Goal: Task Accomplishment & Management: Complete application form

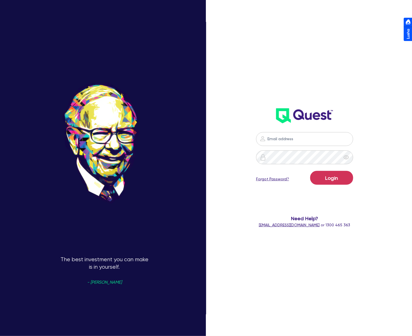
click at [304, 148] on nordpass-icon at bounding box center [304, 148] width 0 height 0
click at [0, 336] on nordpass-autofill-portal at bounding box center [0, 336] width 0 height 0
type input "[PERSON_NAME][EMAIL_ADDRESS][DOMAIN_NAME]"
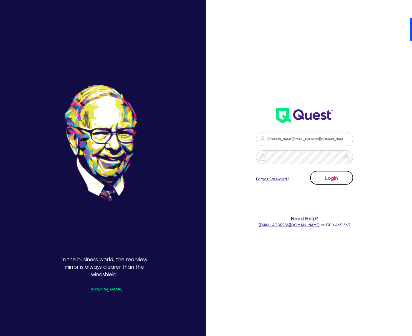
click at [332, 181] on button "Login" at bounding box center [331, 178] width 43 height 14
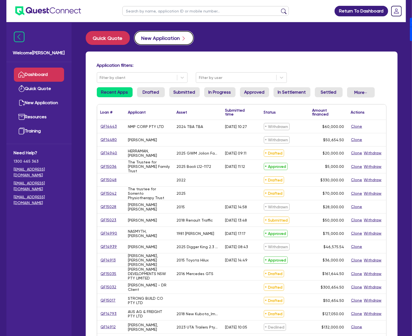
click at [151, 39] on button "New Application" at bounding box center [163, 38] width 59 height 14
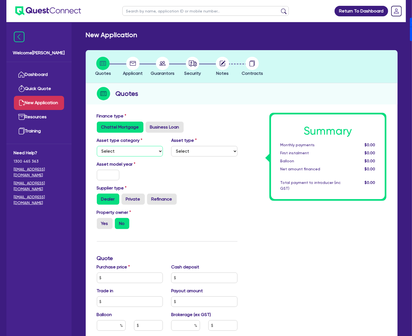
click at [131, 153] on select "Select Cars and light trucks Primary assets Secondary assets Tertiary assets" at bounding box center [130, 151] width 66 height 11
click at [97, 146] on select "Select Cars and light trucks Primary assets Secondary assets Tertiary assets" at bounding box center [130, 151] width 66 height 11
click at [192, 150] on select "Select Heavy trucks over 4.5 tonne Trailers Bus and coaches Yellow goods and ex…" at bounding box center [204, 151] width 66 height 11
drag, startPoint x: 127, startPoint y: 147, endPoint x: 129, endPoint y: 155, distance: 8.2
click at [127, 147] on select "Select Cars and light trucks Primary assets Secondary assets Tertiary assets" at bounding box center [130, 151] width 66 height 11
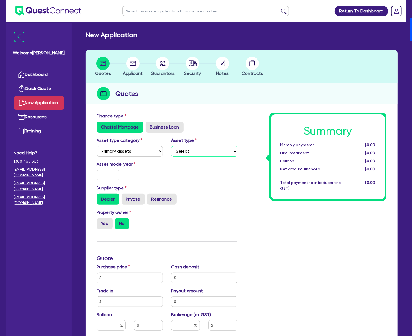
click at [176, 152] on select "Select Heavy trucks over 4.5 tonne Trailers Bus and coaches Yellow goods and ex…" at bounding box center [204, 151] width 66 height 11
drag, startPoint x: 126, startPoint y: 148, endPoint x: 126, endPoint y: 155, distance: 7.2
click at [126, 148] on select "Select Cars and light trucks Primary assets Secondary assets Tertiary assets" at bounding box center [130, 151] width 66 height 11
click at [97, 146] on select "Select Cars and light trucks Primary assets Secondary assets Tertiary assets" at bounding box center [130, 151] width 66 height 11
click at [204, 154] on select "Select Beauty equipment IT equipment IT software Watercraft Other" at bounding box center [204, 151] width 66 height 11
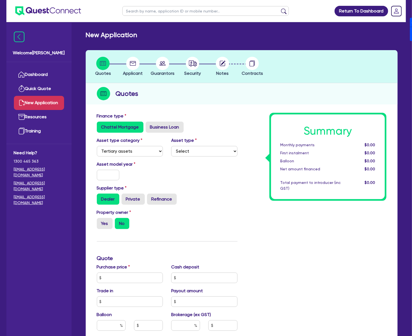
click at [130, 146] on div "Asset type category Select Cars and light trucks Primary assets Secondary asset…" at bounding box center [130, 146] width 75 height 19
drag, startPoint x: 132, startPoint y: 150, endPoint x: 132, endPoint y: 154, distance: 4.7
click at [132, 150] on select "Select Cars and light trucks Primary assets Secondary assets Tertiary assets" at bounding box center [130, 151] width 66 height 11
select select "SECONDARY_ASSETS"
click at [97, 146] on select "Select Cars and light trucks Primary assets Secondary assets Tertiary assets" at bounding box center [130, 151] width 66 height 11
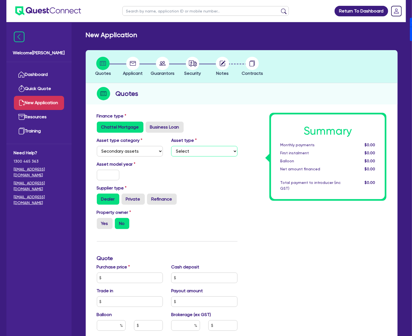
click at [199, 154] on select "Select Generators and compressors Engineering and toolmaking Woodworking and me…" at bounding box center [204, 151] width 66 height 11
select select "CNC_AND_EDGE_BENDERS"
click at [171, 146] on select "Select Generators and compressors Engineering and toolmaking Woodworking and me…" at bounding box center [204, 151] width 66 height 11
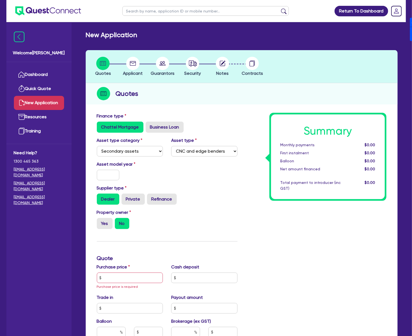
click at [106, 168] on div "Asset model year" at bounding box center [130, 170] width 75 height 19
click at [110, 173] on input "text" at bounding box center [108, 175] width 23 height 11
type input "2025"
click at [105, 221] on label "Yes" at bounding box center [105, 223] width 16 height 11
click at [100, 221] on input "Yes" at bounding box center [99, 220] width 4 height 4
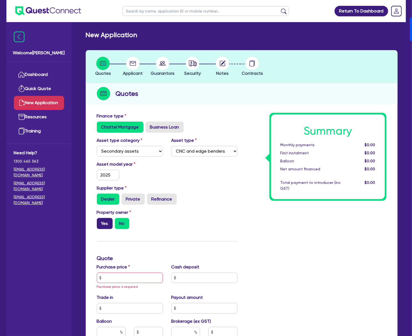
radio input "true"
click at [123, 281] on input "text" at bounding box center [130, 278] width 66 height 11
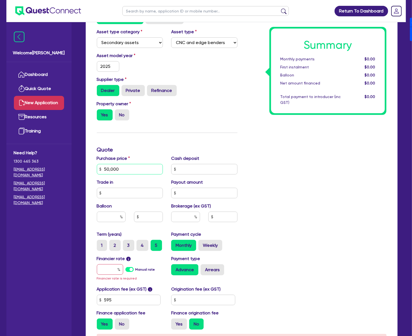
scroll to position [111, 0]
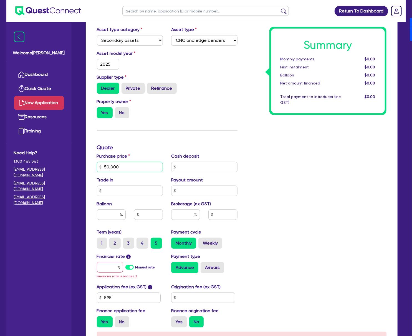
type input "50,000"
click at [185, 212] on input "text" at bounding box center [185, 215] width 29 height 11
type input "4"
click at [135, 269] on label "Manual rate" at bounding box center [145, 267] width 20 height 5
click at [0, 0] on input "Manual rate" at bounding box center [0, 0] width 0 height 0
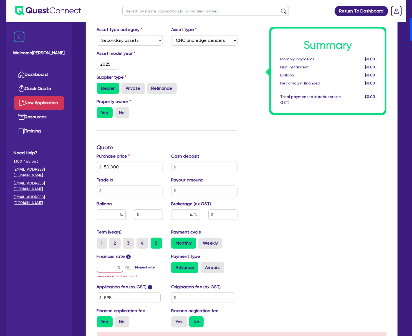
type input "2,026.18"
type input "17"
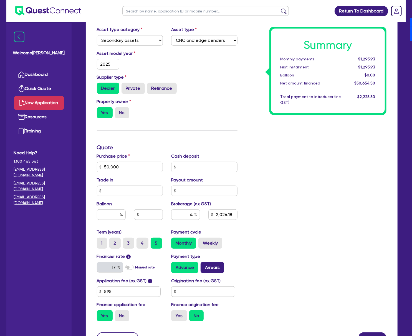
click at [208, 266] on label "Arrears" at bounding box center [212, 267] width 24 height 11
click at [204, 266] on input "Arrears" at bounding box center [202, 264] width 4 height 4
radio input "true"
type input "2,026.18"
click at [209, 286] on div "Origination fee (ex GST)" at bounding box center [204, 287] width 75 height 19
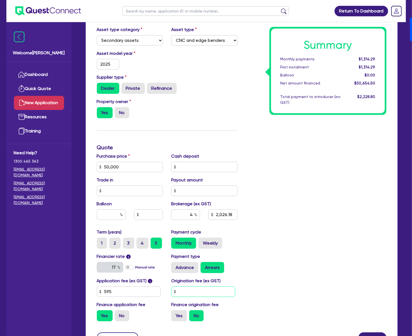
click at [217, 292] on input "text" at bounding box center [203, 292] width 64 height 11
type input "900"
type input "2,026.18"
click at [173, 316] on label "Yes" at bounding box center [179, 316] width 16 height 11
click at [173, 314] on input "Yes" at bounding box center [173, 313] width 4 height 4
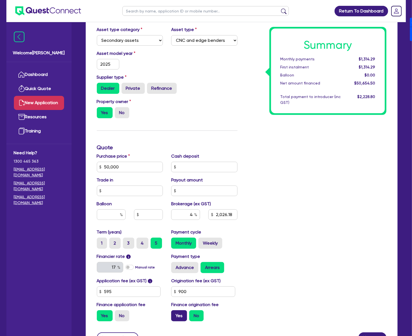
radio input "true"
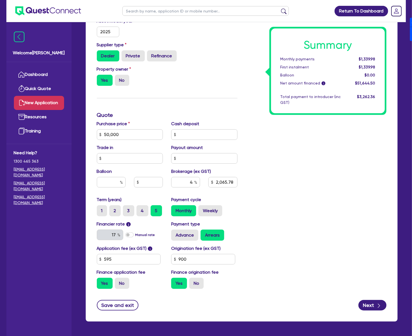
scroll to position [148, 0]
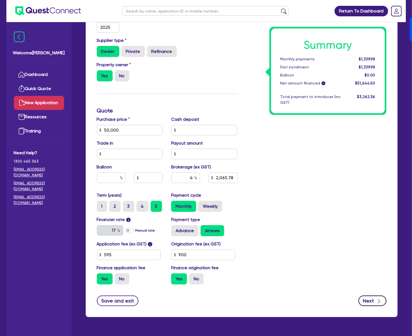
click at [375, 301] on button "Next" at bounding box center [372, 301] width 28 height 11
type input "2,065.78"
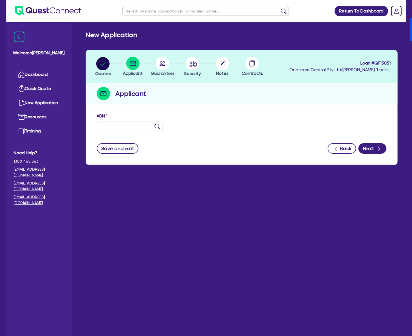
click at [113, 132] on div "ABN" at bounding box center [242, 125] width 298 height 24
click at [115, 128] on input "text" at bounding box center [130, 127] width 66 height 11
paste input "32 684 756 581"
type input "32 684 756 581"
click at [372, 150] on button "Next" at bounding box center [372, 148] width 28 height 11
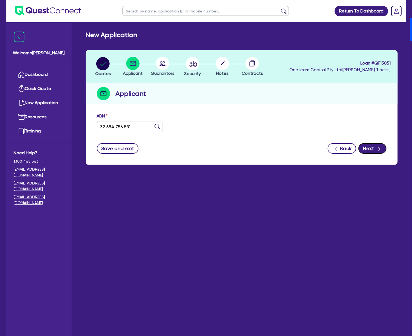
type input "[PERSON_NAME] PRECISION SYSTEMS PTY LTD"
select select "COMPANY"
type input "[DATE]"
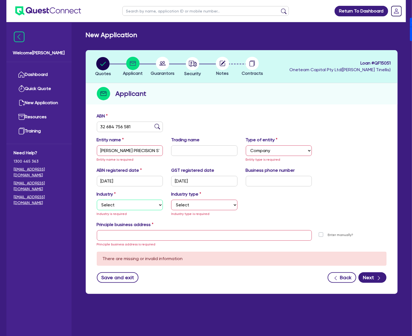
click at [139, 202] on select "Select Accomodation & Food Services Administrative & Support Services Agricultu…" at bounding box center [130, 205] width 66 height 11
select select "MANUFACTURING"
click at [97, 200] on select "Select Accomodation & Food Services Administrative & Support Services Agricultu…" at bounding box center [130, 205] width 66 height 11
click at [184, 208] on select "Select Food Processing & Manufacturing Bottled Drinks & Brewed Beverages Textil…" at bounding box center [204, 205] width 66 height 11
select select "WHOLE_OR_PARTIAL"
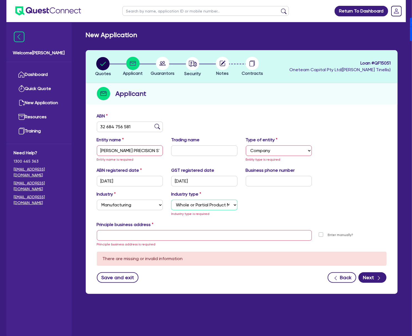
click at [171, 200] on select "Select Food Processing & Manufacturing Bottled Drinks & Brewed Beverages Textil…" at bounding box center [204, 205] width 66 height 11
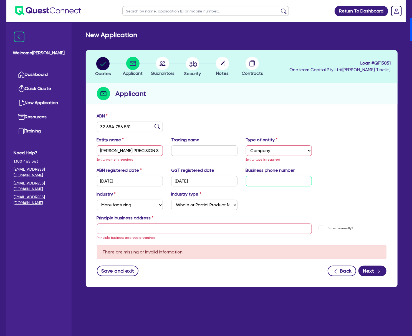
drag, startPoint x: 265, startPoint y: 181, endPoint x: 262, endPoint y: 182, distance: 3.5
click at [265, 181] on input "text" at bounding box center [279, 181] width 66 height 11
click at [160, 230] on input "text" at bounding box center [204, 229] width 215 height 11
type input "[STREET_ADDRESS]"
type input "04 5035 5483"
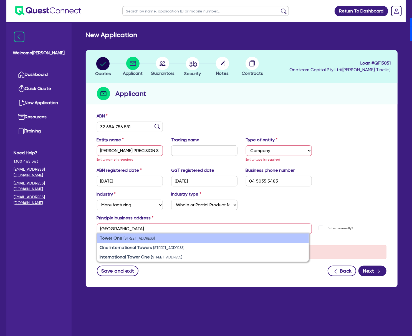
click at [147, 239] on small "[STREET_ADDRESS]" at bounding box center [139, 239] width 31 height 4
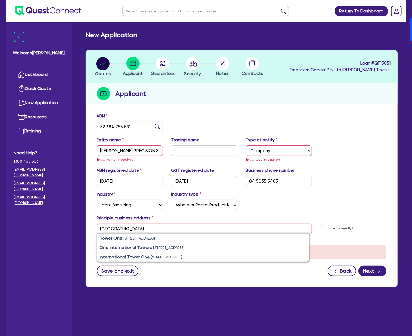
type input "[STREET_ADDRESS]"
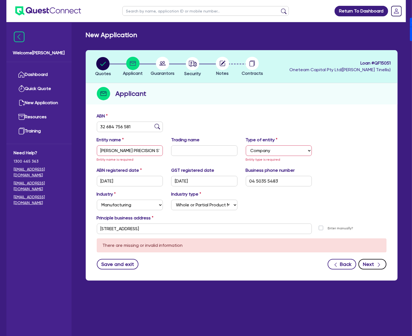
click at [366, 262] on button "Next" at bounding box center [372, 264] width 28 height 11
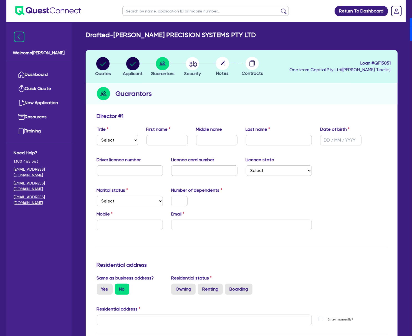
click at [124, 146] on div "Title Select Mr Mrs Ms Miss Dr First name Middle name Last name Date of birth" at bounding box center [242, 138] width 298 height 24
click at [120, 142] on select "Select Mr Mrs Ms Miss Dr" at bounding box center [117, 140] width 41 height 11
select select "MR"
click at [97, 135] on select "Select Mr Mrs Ms Miss Dr" at bounding box center [117, 140] width 41 height 11
click at [159, 145] on input "text" at bounding box center [166, 140] width 41 height 11
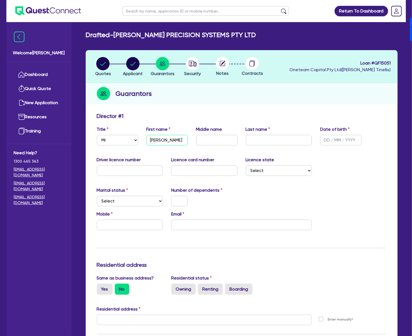
type input "[PERSON_NAME]"
click at [196, 64] on icon "button" at bounding box center [193, 64] width 8 height 6
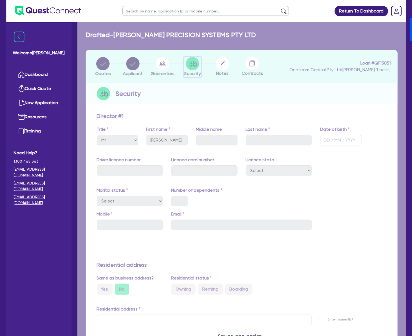
select select "SECONDARY_ASSETS"
select select "CNC_AND_EDGE_BENDERS"
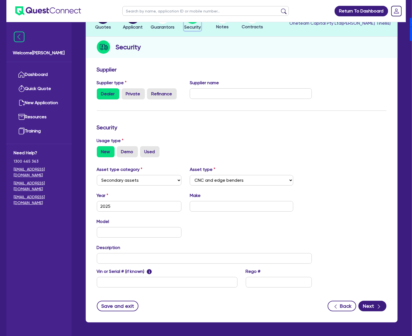
scroll to position [67, 0]
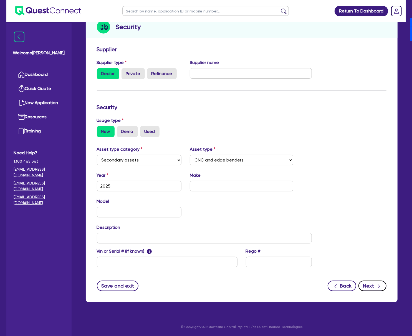
click at [372, 286] on button "Next" at bounding box center [372, 286] width 28 height 11
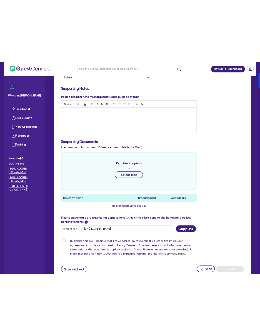
scroll to position [159, 0]
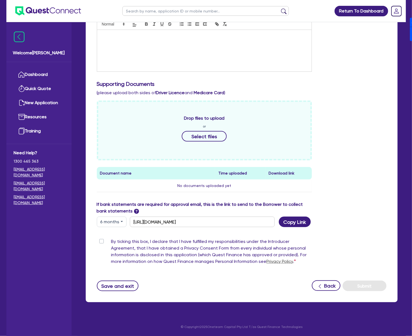
click at [108, 219] on button "6 months" at bounding box center [112, 222] width 30 height 11
click at [121, 255] on link "12 months" at bounding box center [119, 256] width 44 height 10
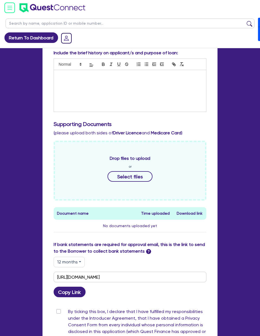
drag, startPoint x: 69, startPoint y: 265, endPoint x: 70, endPoint y: 271, distance: 5.6
click at [69, 265] on button "12 months" at bounding box center [69, 262] width 31 height 11
click at [70, 289] on link "6 months" at bounding box center [76, 286] width 44 height 10
type input "[URL][DOMAIN_NAME]"
click at [70, 293] on button "Copy Link" at bounding box center [70, 292] width 32 height 11
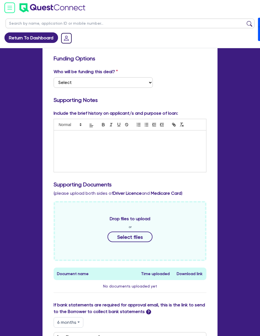
scroll to position [0, 0]
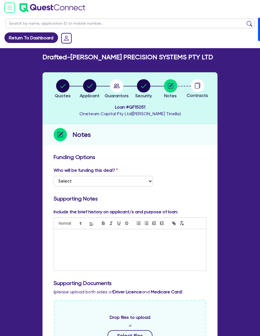
click at [140, 105] on span "Loan # QF15051" at bounding box center [129, 107] width 101 height 7
copy span "QF15051"
drag, startPoint x: 73, startPoint y: 56, endPoint x: 181, endPoint y: 57, distance: 108.7
click at [181, 57] on div "Drafted - [PERSON_NAME] PRECISION SYSTEMS PTY LTD" at bounding box center [129, 57] width 183 height 8
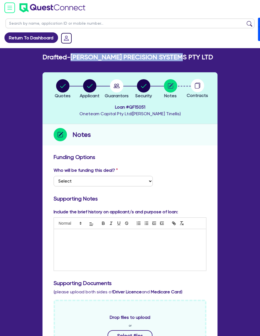
copy h2 "[PERSON_NAME] PRECISION SYSTEMS PTY LTD"
click at [27, 34] on link "Return To Dashboard" at bounding box center [31, 37] width 54 height 11
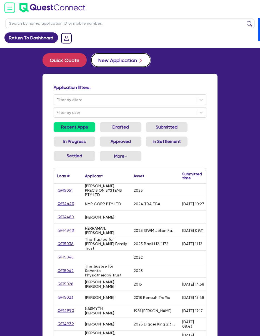
click at [124, 57] on button "New Application" at bounding box center [120, 60] width 59 height 14
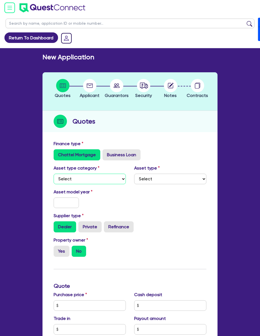
drag, startPoint x: 76, startPoint y: 181, endPoint x: 79, endPoint y: 182, distance: 3.2
click at [76, 181] on select "Select Cars and light trucks Primary assets Secondary assets Tertiary assets" at bounding box center [90, 179] width 72 height 11
click at [124, 154] on label "Business Loan" at bounding box center [121, 154] width 38 height 11
click at [106, 153] on input "Business Loan" at bounding box center [104, 151] width 4 height 4
radio input "true"
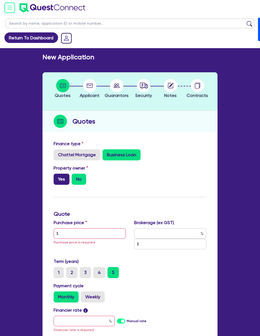
click at [60, 178] on label "Yes" at bounding box center [62, 179] width 16 height 11
click at [57, 177] on input "Yes" at bounding box center [56, 176] width 4 height 4
radio input "true"
click at [93, 234] on input "text" at bounding box center [90, 233] width 72 height 11
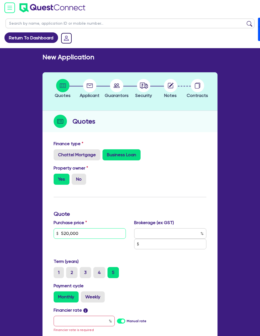
type input "520,000"
type input "4"
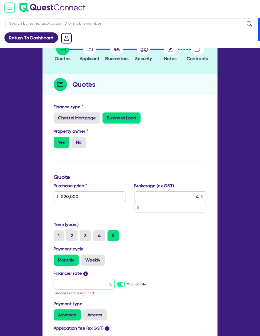
click at [97, 287] on input "text" at bounding box center [84, 284] width 61 height 11
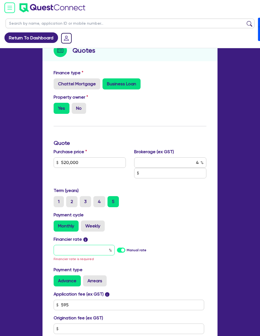
scroll to position [74, 0]
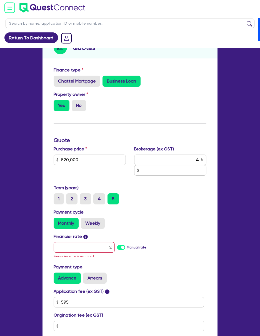
click at [126, 246] on label "Manual rate" at bounding box center [136, 247] width 20 height 5
click at [0, 0] on input "Manual rate" at bounding box center [0, 0] width 0 height 0
type input "20,826.18"
type input "17"
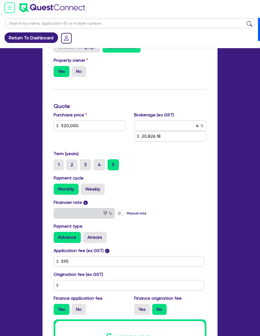
scroll to position [111, 0]
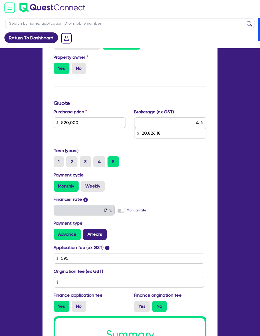
click at [94, 239] on label "Arrears" at bounding box center [95, 234] width 24 height 11
click at [87, 233] on input "Arrears" at bounding box center [85, 231] width 4 height 4
radio input "true"
type input "20,826.18"
click at [99, 275] on div "Origination fee (ex GST)" at bounding box center [129, 277] width 161 height 19
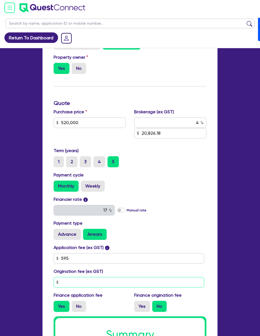
click at [103, 286] on input "text" at bounding box center [129, 282] width 150 height 11
type input "0"
type input "20,826.18"
click at [148, 310] on label "Yes" at bounding box center [142, 306] width 16 height 11
click at [138, 305] on input "Yes" at bounding box center [136, 303] width 4 height 4
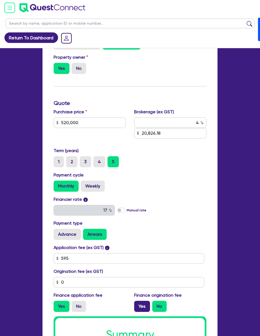
radio input "true"
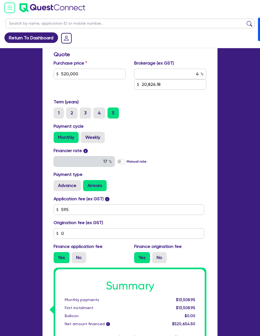
scroll to position [241, 0]
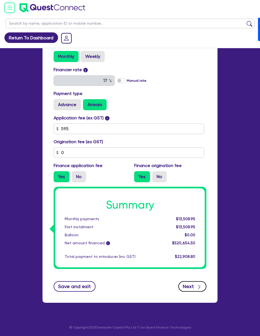
click at [200, 289] on icon "button" at bounding box center [199, 287] width 6 height 6
type input "20,826.18"
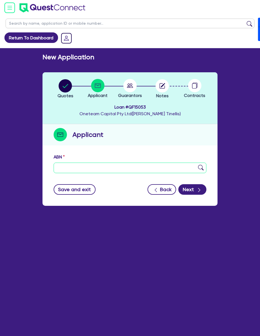
click at [101, 169] on input "text" at bounding box center [130, 168] width 152 height 11
click at [67, 170] on input "text" at bounding box center [130, 168] width 152 height 11
paste input "17 628 460 239"
type input "17 628 460 239"
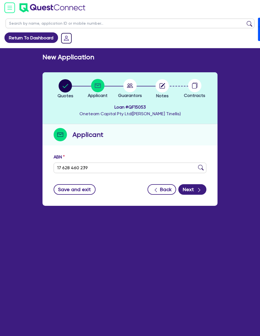
click at [124, 186] on div "Save and exit Back Next" at bounding box center [129, 189] width 161 height 11
type input "GOLDENLIGHT PTY LTD"
type input "GL STRUCTURAL REINFORCEMENT SERVICES"
select select "COMPANY"
type input "[DATE]"
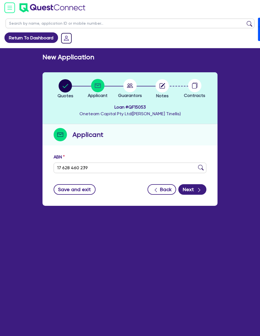
type input "[DATE]"
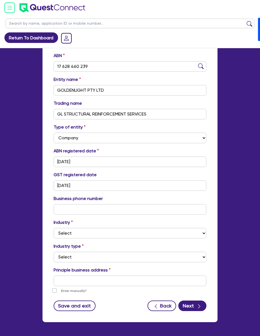
scroll to position [121, 0]
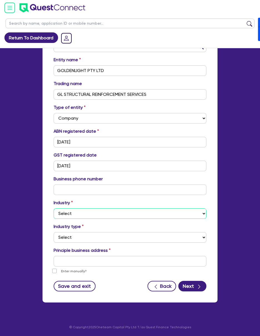
click at [78, 215] on select "Select Accomodation & Food Services Administrative & Support Services Agricultu…" at bounding box center [130, 213] width 152 height 11
select select "MANUFACTURING"
click at [54, 208] on select "Select Accomodation & Food Services Administrative & Support Services Agricultu…" at bounding box center [130, 213] width 152 height 11
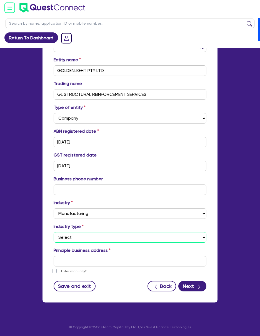
click at [86, 235] on select "Select Food Processing & Manufacturing Bottled Drinks & Brewed Beverages Textil…" at bounding box center [130, 237] width 152 height 11
select select "WOOD_PRODUCTS"
click at [54, 232] on select "Select Food Processing & Manufacturing Bottled Drinks & Brewed Beverages Textil…" at bounding box center [130, 237] width 152 height 11
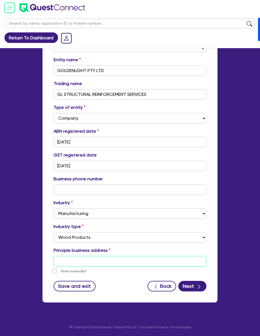
click at [95, 260] on input "text" at bounding box center [130, 261] width 152 height 11
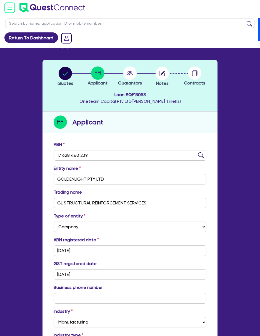
scroll to position [0, 0]
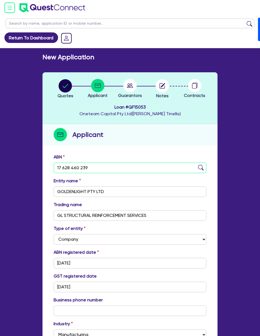
click at [99, 166] on input "17 628 460 239" at bounding box center [130, 168] width 152 height 11
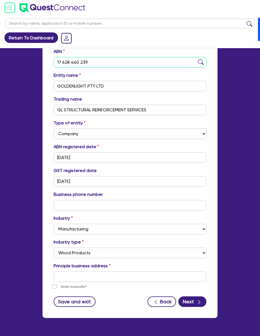
scroll to position [121, 0]
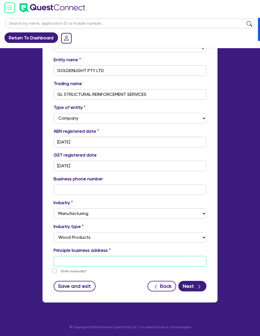
click at [73, 263] on input "text" at bounding box center [130, 261] width 152 height 11
paste input "L 2 [STREET_ADDRESS][PERSON_NAME]"
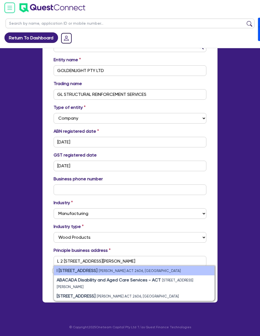
click at [115, 271] on small "[PERSON_NAME] ACT 2606, [GEOGRAPHIC_DATA]" at bounding box center [139, 271] width 82 height 4
type input "l 2 [STREET_ADDRESS][PERSON_NAME]"
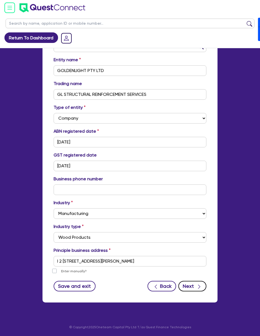
click at [194, 284] on button "Next" at bounding box center [192, 286] width 28 height 11
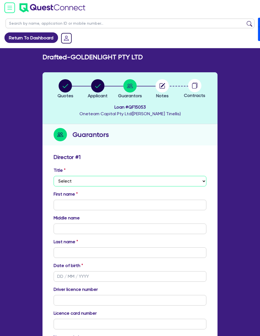
click at [85, 177] on select "Select Mr Mrs Ms Miss Dr" at bounding box center [130, 181] width 152 height 11
select select "MR"
click at [54, 176] on select "Select Mr Mrs Ms Miss Dr" at bounding box center [130, 181] width 152 height 11
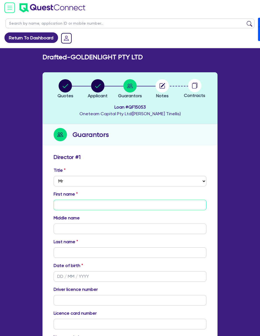
click at [71, 204] on input "text" at bounding box center [130, 205] width 152 height 11
type input "Ankhbayar"
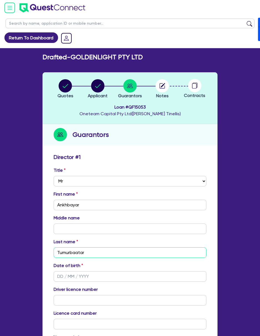
type input "Tumurbaatar"
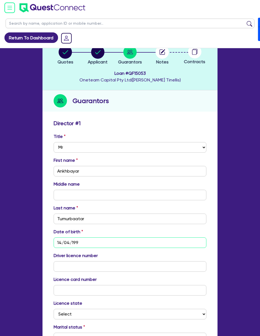
scroll to position [37, 0]
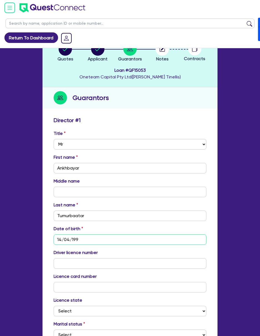
click at [94, 240] on input "14/04/199" at bounding box center [130, 240] width 152 height 11
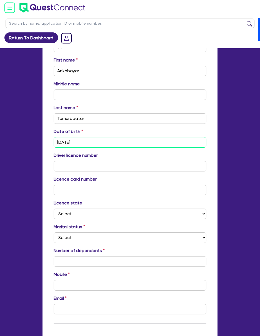
scroll to position [148, 0]
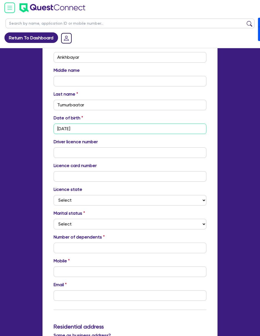
type input "[DATE]"
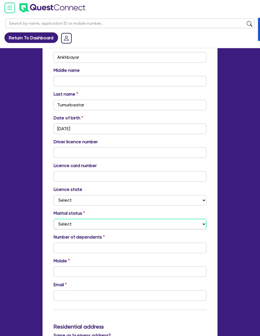
click at [81, 225] on select "Select Single Married De Facto / Partner" at bounding box center [130, 224] width 152 height 11
select select "SINGLE"
click at [54, 219] on select "Select Single Married De Facto / Partner" at bounding box center [130, 224] width 152 height 11
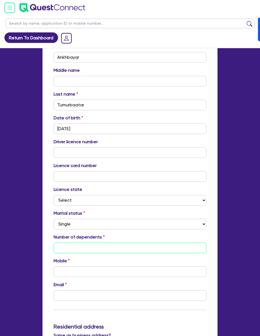
click at [75, 249] on input "text" at bounding box center [130, 248] width 152 height 11
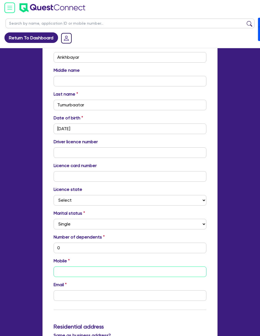
type input "0"
type input "04"
type input "0"
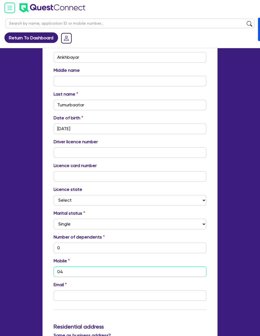
type input "045"
type input "0"
type input "0450"
type input "0"
type input "0450 3"
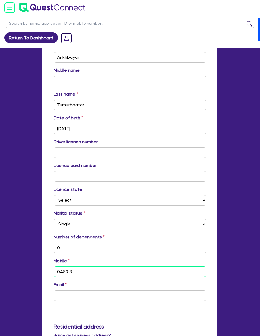
type input "0"
type input "0450 35"
type input "0"
type input "0450 355"
type input "0"
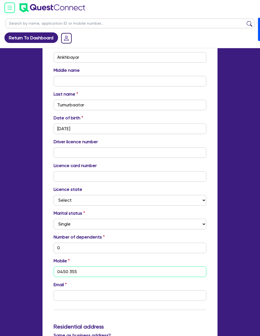
type input "0450 355 4"
type input "0"
type input "0450 355 48"
type input "0"
type input "0450 355 483"
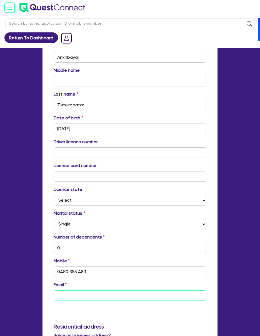
type input "0"
type input "0450 355 483"
type input "d"
type input "0"
type input "0450 355 483"
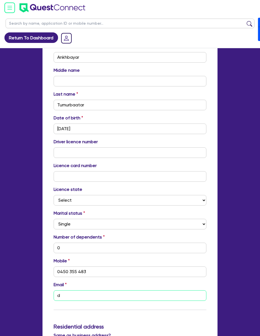
type input "dt"
type input "0"
type input "0450 355 483"
type input "dti"
type input "0"
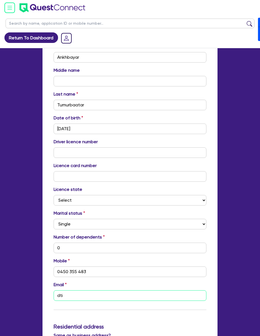
type input "0450 355 483"
type input "dtin"
type input "0"
type input "0450 355 483"
type input "dtinel"
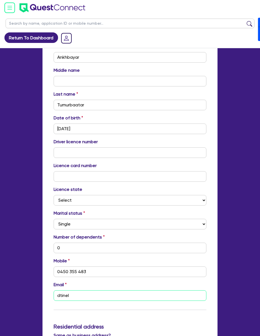
type input "0"
type input "0450 355 483"
type input "0"
type input "0450 355 483"
type input "dtinell"
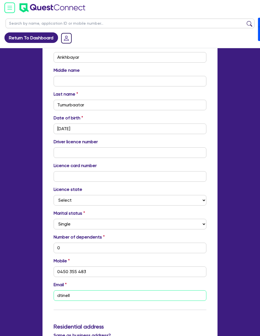
type input "0"
type input "0450 355 483"
type input "dtinelli"
type input "0"
type input "0450 355 483"
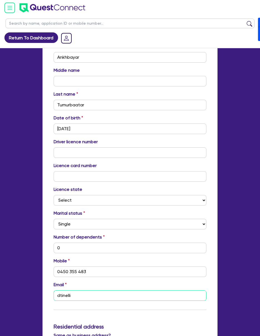
type input "dtinellis"
type input "0"
type input "0450 355 483"
type input "dtinellis""
type input "0"
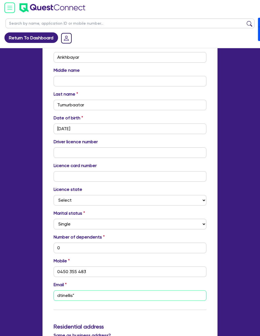
type input "0450 355 483"
type input "dtinellis"g"
type input "0"
type input "0450 355 483"
type input "dtinellis""
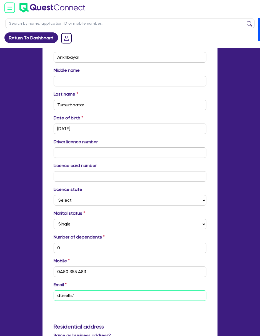
type input "0"
type input "0450 355 483"
type input "dtinellis"
type input "0"
type input "0450 355 483"
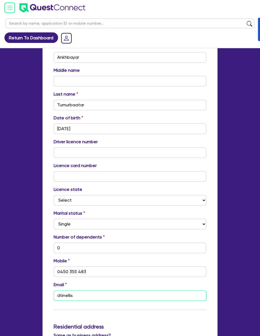
type input "dtinellis""
type input "0"
type input "0450 355 483"
type input "dtinellis"
type input "0"
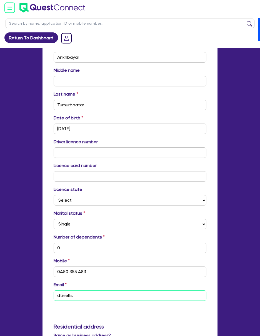
type input "0450 355 483"
type input "dtinellis@"
type input "0"
type input "0450 355 483"
type input "dtinellis@g"
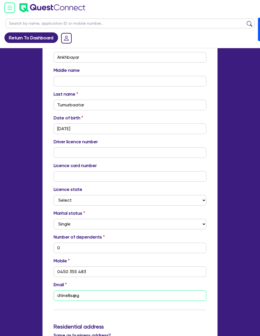
type input "0"
type input "0450 355 483"
type input "dtinellis@gm"
type input "0"
type input "0450 355 483"
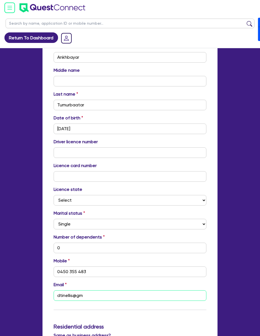
type input "dtinellis@gma"
type input "0"
type input "0450 355 483"
type input "dtinellis@gmam"
type input "0"
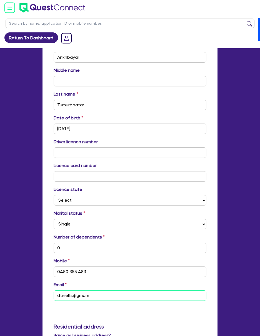
type input "0450 355 483"
type input "dtinellis@gma"
type input "0"
type input "0450 355 483"
type input "dtinellis@gmai"
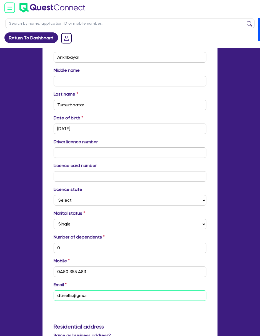
type input "0"
type input "0450 355 483"
type input "[EMAIL_ADDRESS]"
type input "0"
type input "0450 355 483"
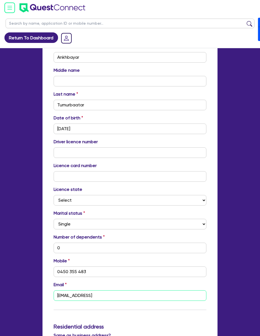
type input "[EMAIL_ADDRESS]."
type input "0"
type input "0450 355 483"
type input "dtinellis@gmail.c"
type input "0"
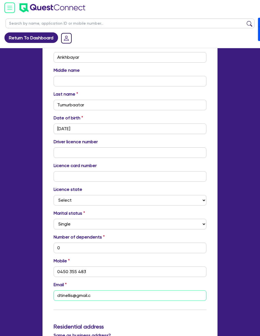
type input "0450 355 483"
type input "[EMAIL_ADDRESS][DOMAIN_NAME]"
type input "0"
type input "0450 355 483"
type input "[EMAIL_ADDRESS][DOMAIN_NAME]"
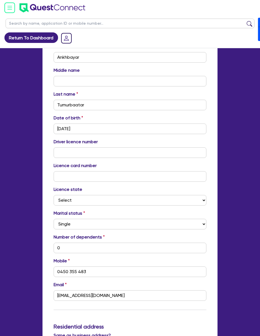
scroll to position [323, 0]
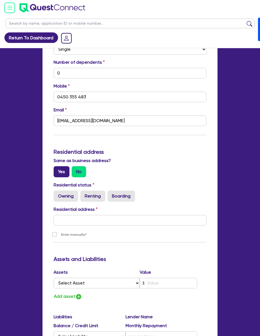
click at [56, 171] on label "Yes" at bounding box center [62, 171] width 16 height 11
click at [56, 170] on input "Yes" at bounding box center [56, 168] width 4 height 4
radio input "true"
type input "0"
type input "0450 355 483"
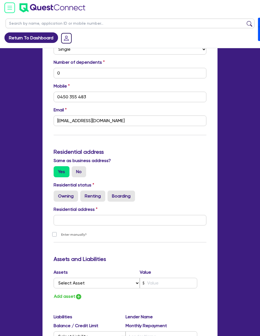
type input "l 2 [STREET_ADDRESS][PERSON_NAME]"
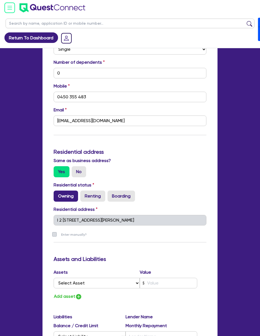
click at [68, 198] on label "Owning" at bounding box center [66, 196] width 24 height 11
click at [57, 194] on input "Owning" at bounding box center [56, 193] width 4 height 4
radio input "true"
type input "0"
type input "0450 355 483"
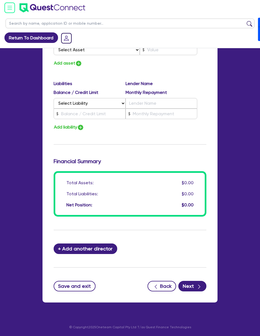
scroll to position [557, 0]
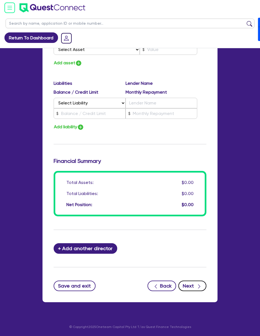
click at [194, 289] on button "Next" at bounding box center [192, 286] width 28 height 11
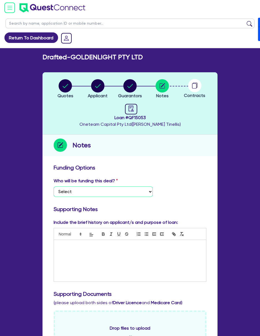
click at [73, 195] on select "Select I want Quest to fund 100% I will fund 100% I will co-fund with Quest Oth…" at bounding box center [103, 192] width 99 height 11
select select "Other"
click at [54, 187] on select "Select I want Quest to fund 100% I will fund 100% I will co-fund with Quest Oth…" at bounding box center [103, 192] width 99 height 11
click at [140, 119] on span "Loan # QF15053" at bounding box center [129, 118] width 101 height 7
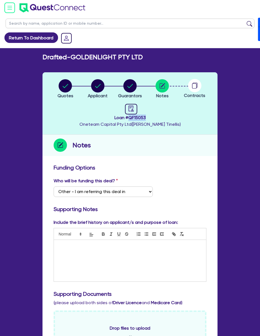
click at [140, 119] on span "Loan # QF15053" at bounding box center [129, 118] width 101 height 7
copy span "QF15053"
